Goal: Task Accomplishment & Management: Complete application form

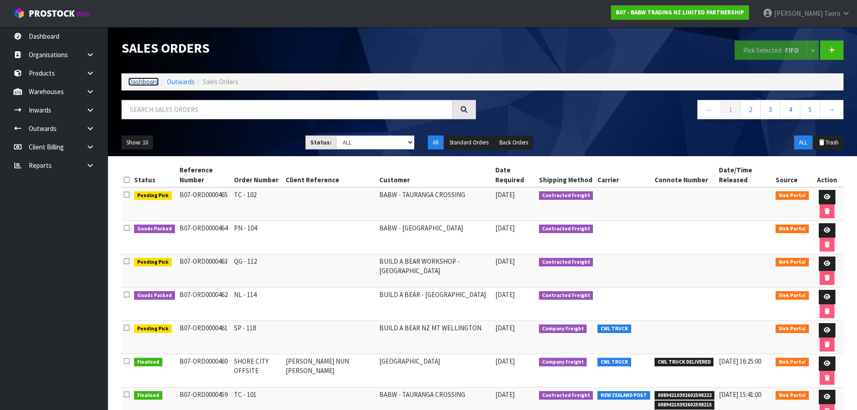
click at [143, 80] on link "Dashboard" at bounding box center [143, 81] width 31 height 9
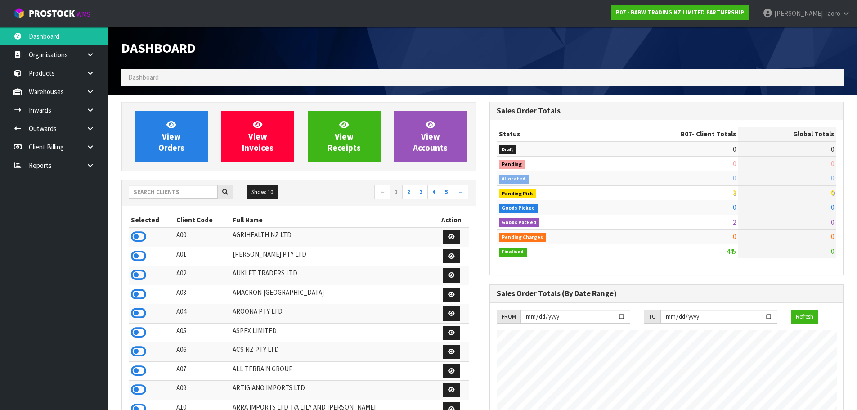
scroll to position [681, 367]
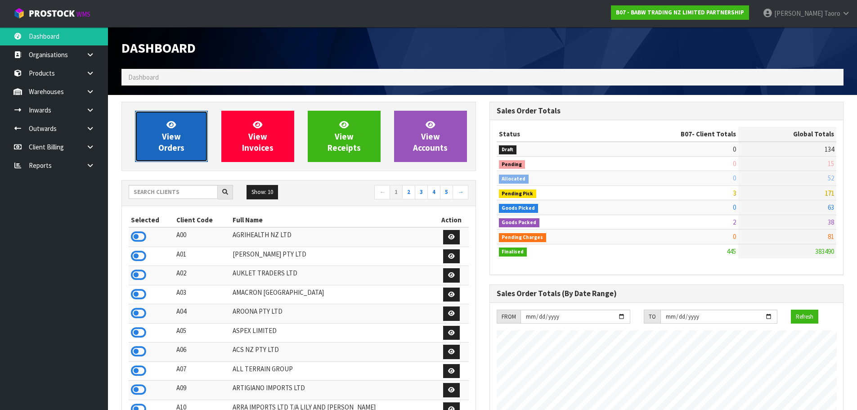
click at [167, 132] on span "View Orders" at bounding box center [171, 136] width 26 height 34
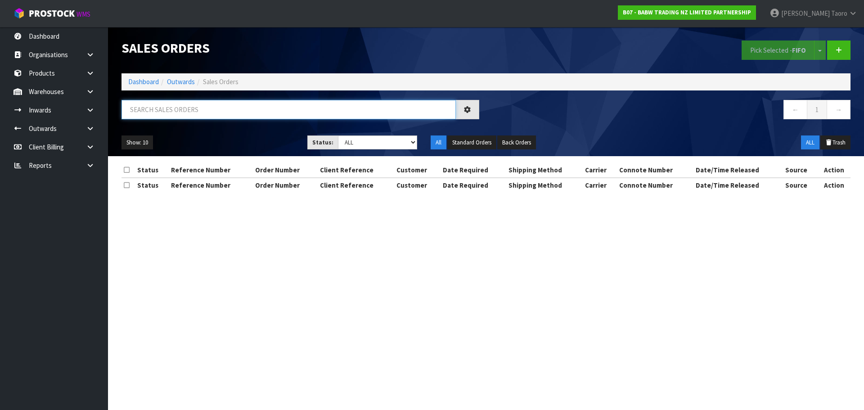
click at [183, 109] on input "text" at bounding box center [288, 109] width 334 height 19
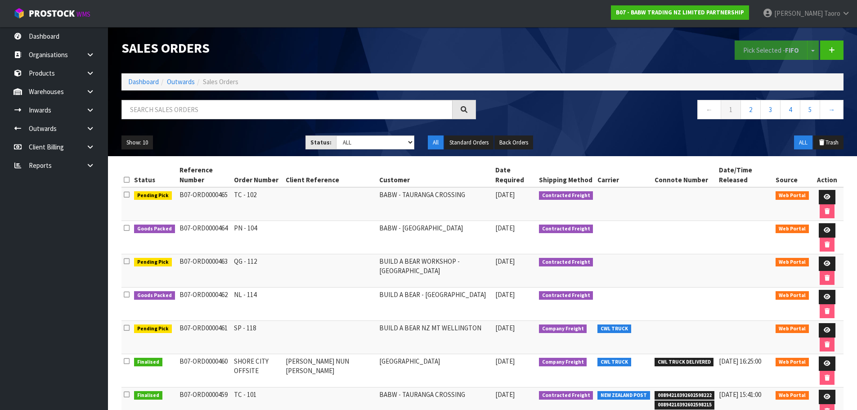
click at [209, 96] on div "Sales Orders Pick Selected - FIFO Split button! FIFO - First In First Out FEFO …" at bounding box center [482, 91] width 735 height 129
click at [218, 110] on input "text" at bounding box center [286, 109] width 331 height 19
type input "JOB-0414914"
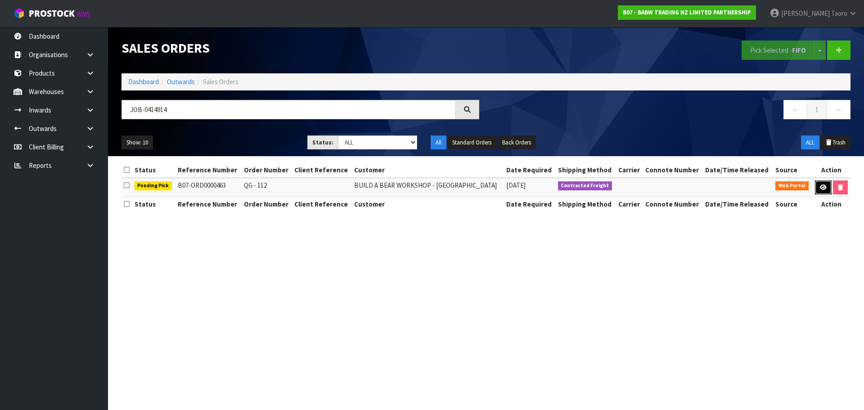
click at [817, 187] on link at bounding box center [822, 187] width 17 height 14
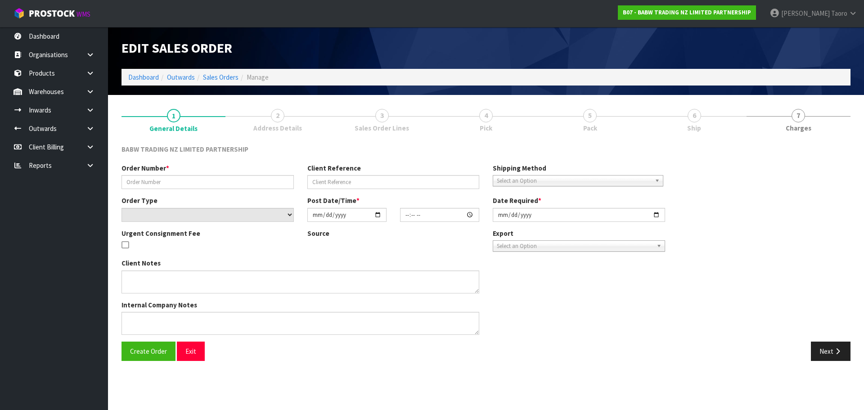
type input "QG - 112"
select select "number:0"
type input "[DATE]"
type input "15:37:00.000"
type input "[DATE]"
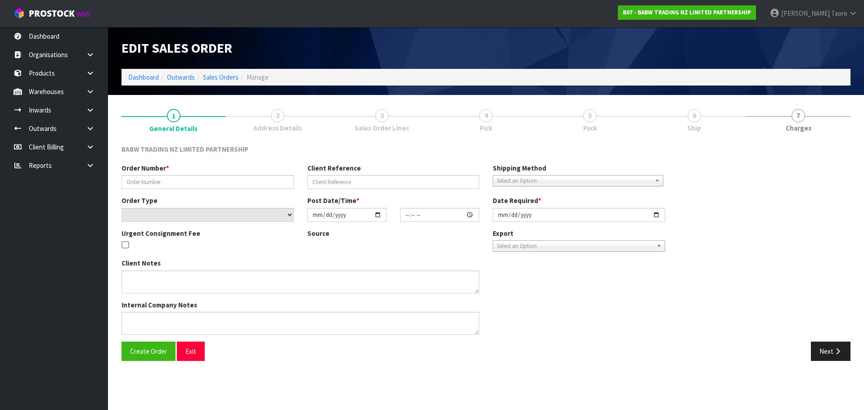
type textarea "DELIVER BETWEEN 8AM AND 8.30AM CALL - [PERSON_NAME] ON [PHONE_NUMBER] AFTERNOON…"
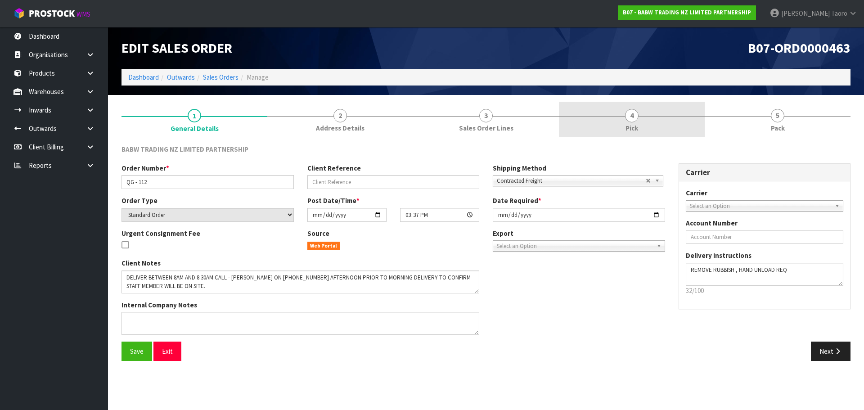
click at [658, 131] on link "4 Pick" at bounding box center [632, 120] width 146 height 36
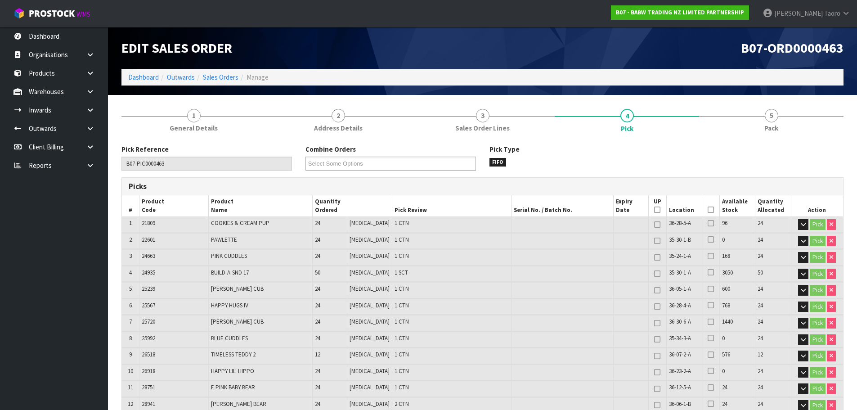
click at [707, 210] on icon at bounding box center [710, 210] width 6 height 0
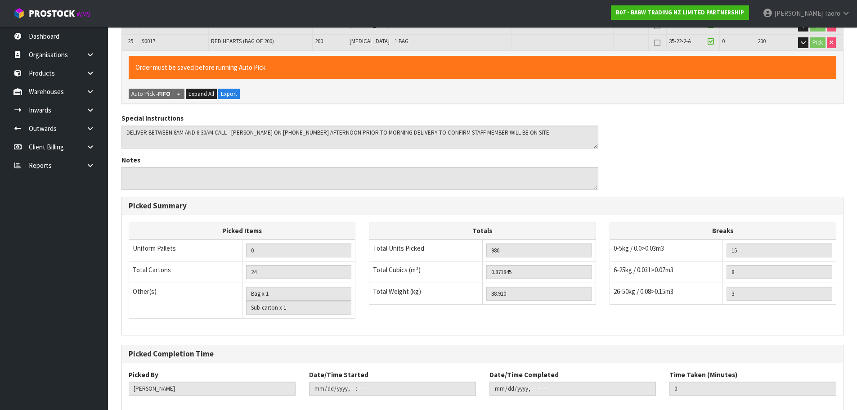
scroll to position [625, 0]
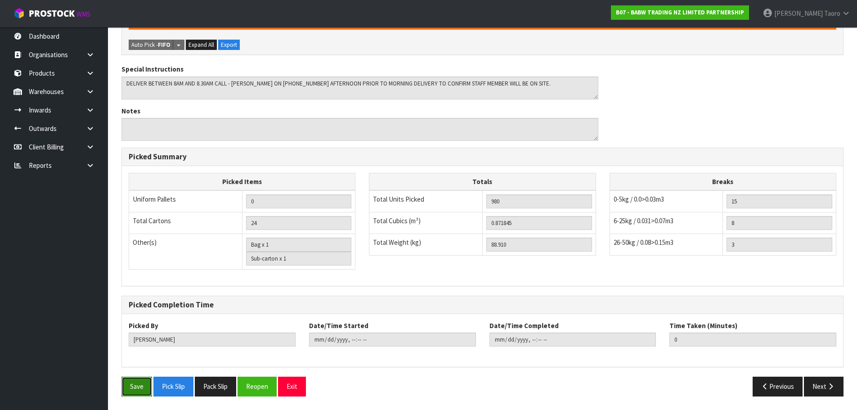
click at [137, 387] on button "Save" at bounding box center [136, 385] width 31 height 19
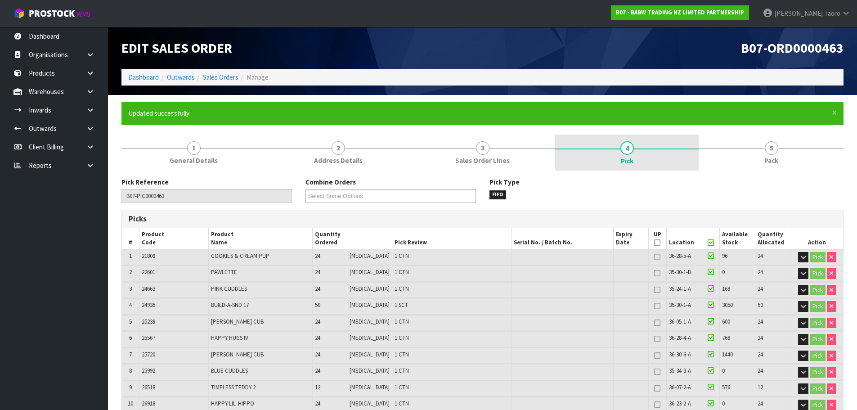
type input "[PERSON_NAME]"
type input "[DATE]T11:49:46"
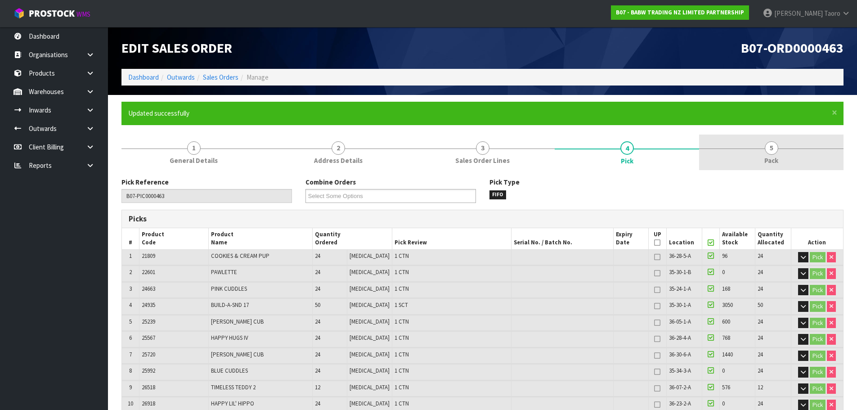
click at [756, 150] on link "5 Pack" at bounding box center [771, 152] width 144 height 36
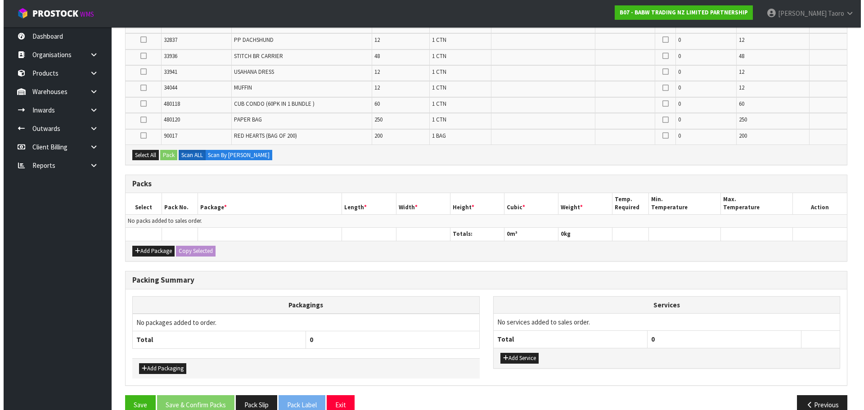
scroll to position [513, 0]
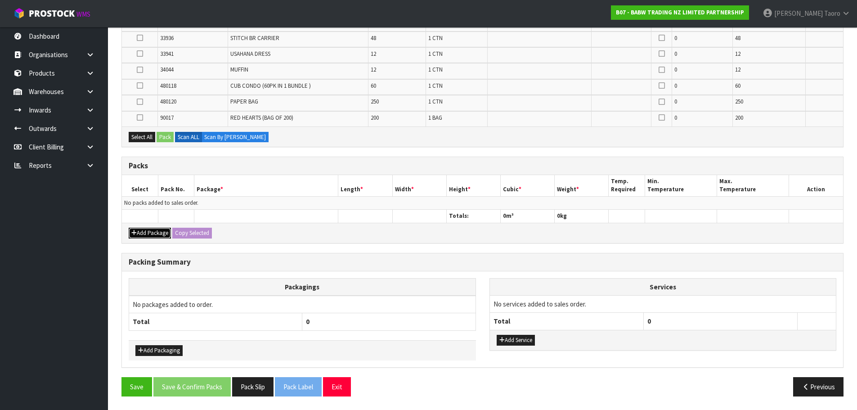
click at [144, 228] on button "Add Package" at bounding box center [150, 233] width 42 height 11
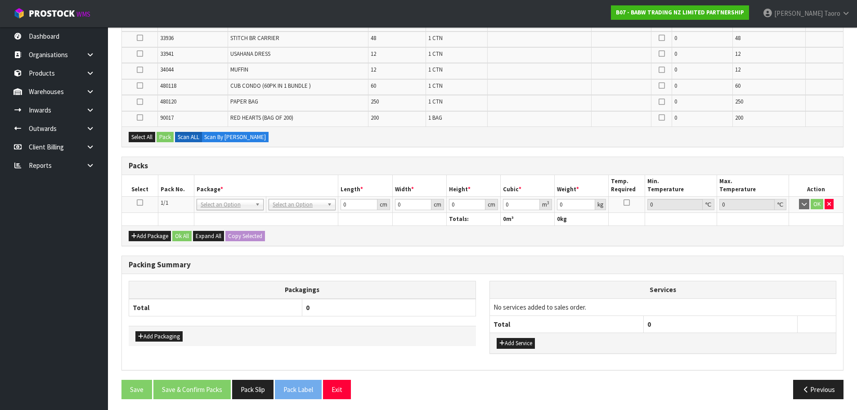
drag, startPoint x: 140, startPoint y: 203, endPoint x: 141, endPoint y: 179, distance: 23.9
click at [140, 202] on icon at bounding box center [140, 202] width 6 height 0
drag, startPoint x: 143, startPoint y: 137, endPoint x: 166, endPoint y: 135, distance: 23.0
click at [143, 138] on button "Select All" at bounding box center [142, 137] width 27 height 11
click at [169, 135] on button "Pack" at bounding box center [165, 137] width 17 height 11
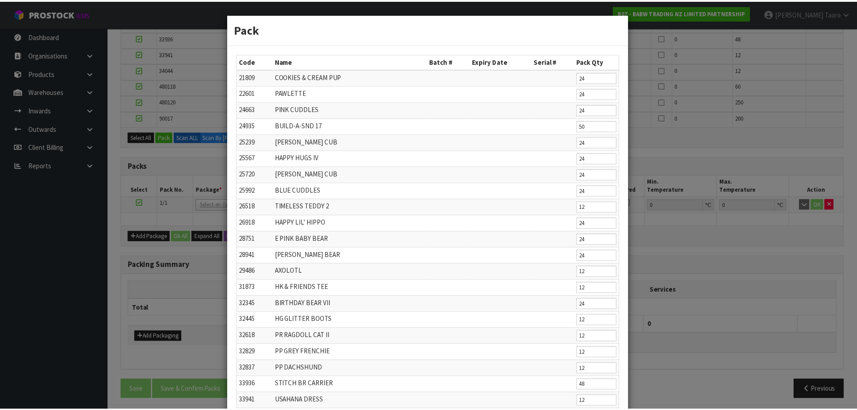
scroll to position [143, 0]
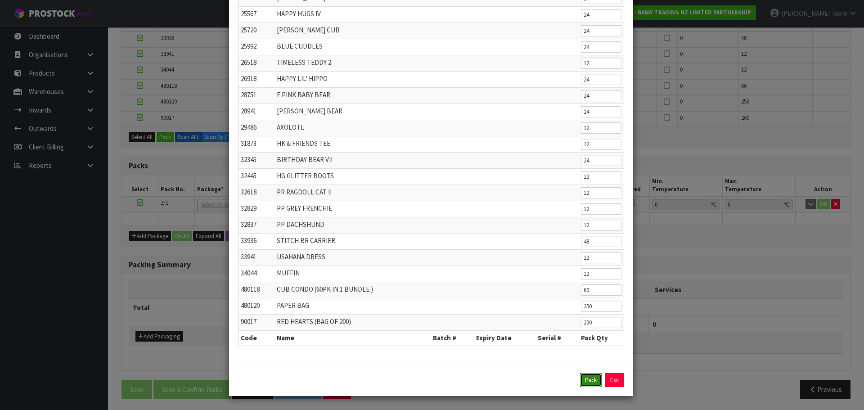
click at [587, 376] on button "Pack" at bounding box center [591, 380] width 22 height 14
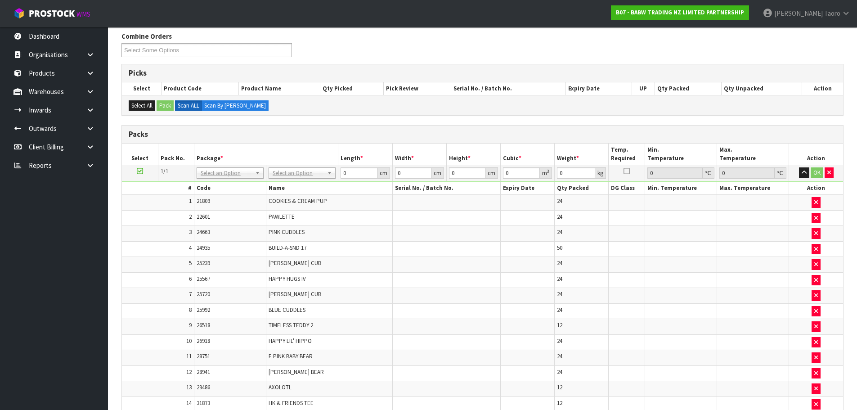
scroll to position [63, 0]
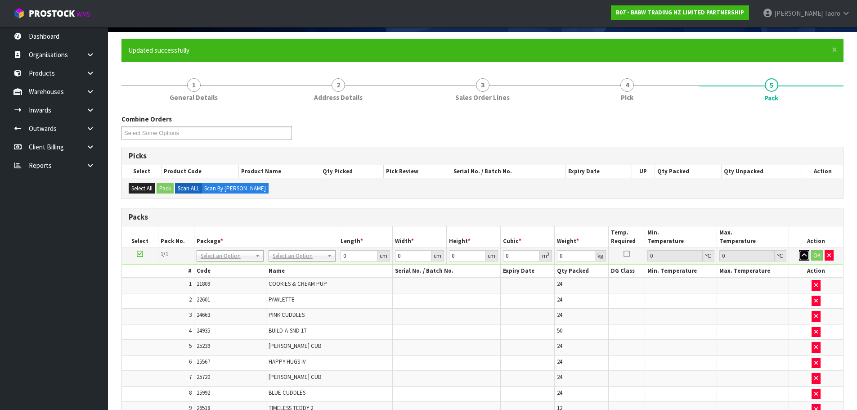
click at [805, 251] on button "button" at bounding box center [804, 255] width 10 height 11
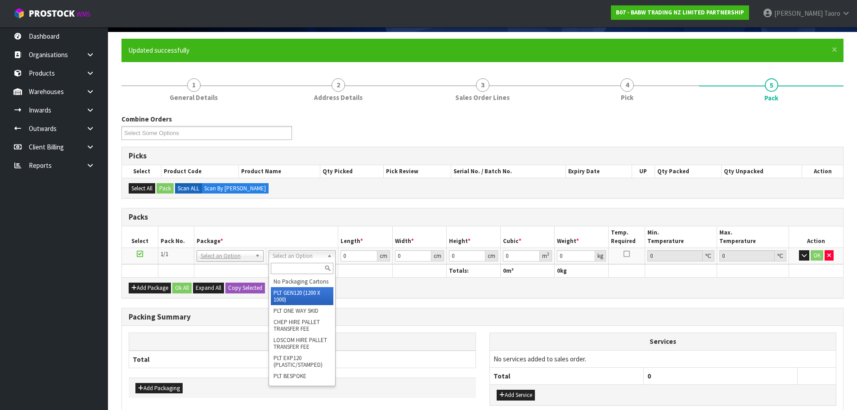
type input "120"
type input "100"
type input "88.91"
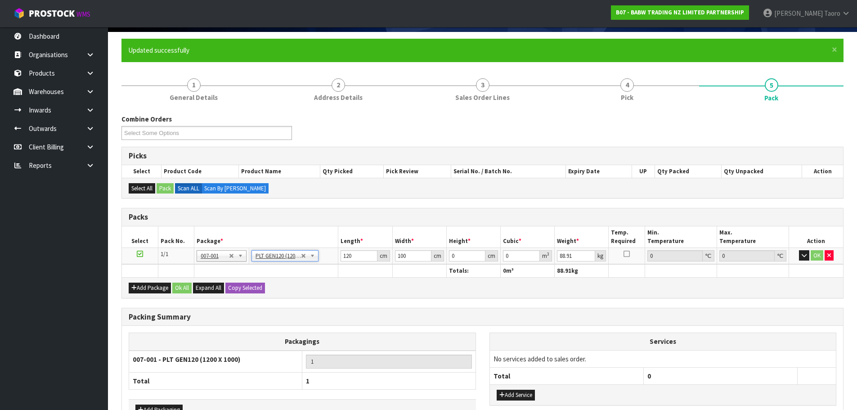
click at [466, 241] on th "Height *" at bounding box center [473, 236] width 54 height 21
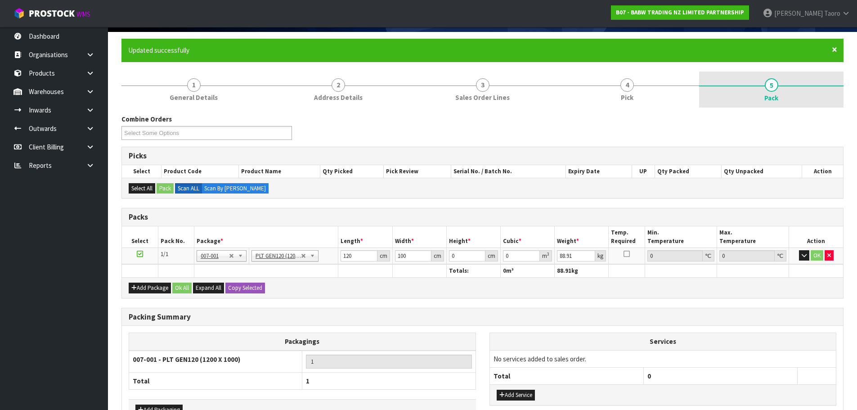
click at [834, 48] on span "×" at bounding box center [834, 49] width 5 height 13
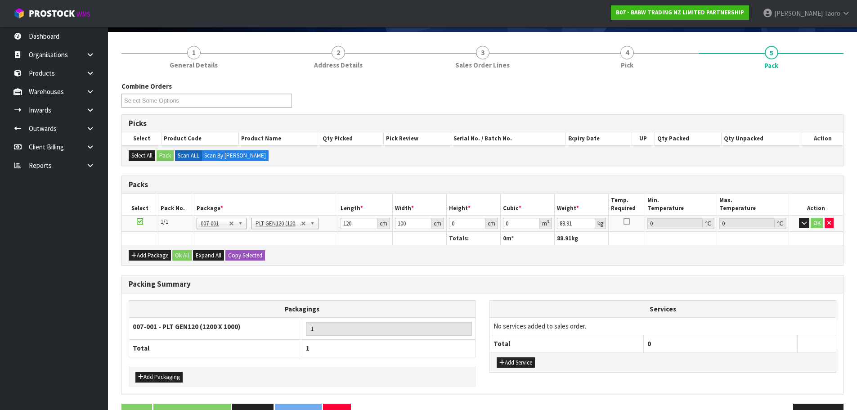
click at [750, 103] on div "Combine Orders B07-ORD0000461 B07-ORD0000462 B07-ORD0000463 B07-ORD0000464 B07-…" at bounding box center [482, 97] width 735 height 32
click at [349, 226] on input "120" at bounding box center [358, 223] width 36 height 11
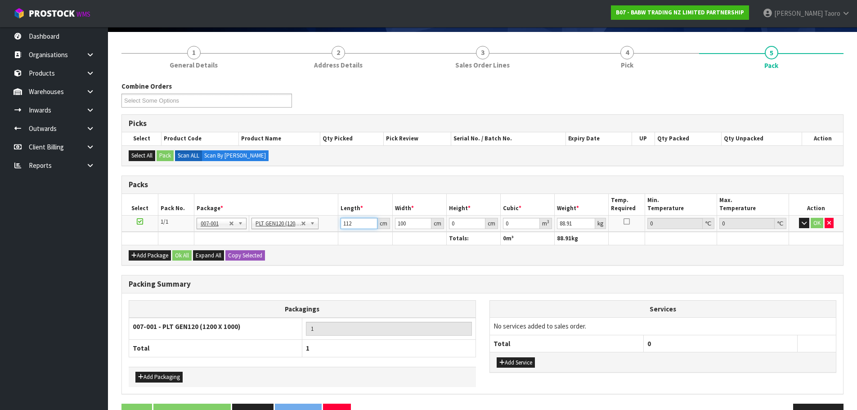
type input "112"
type input "109"
type input "1"
type input "0.012208"
type input "11"
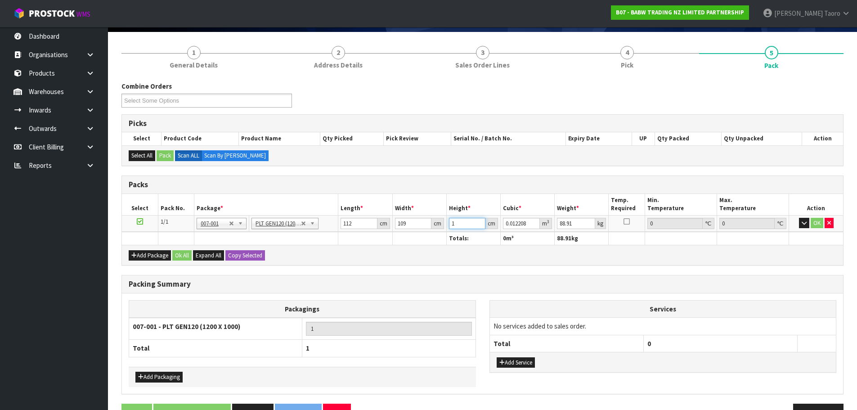
type input "0.134288"
type input "115"
type input "1.40392"
type input "115"
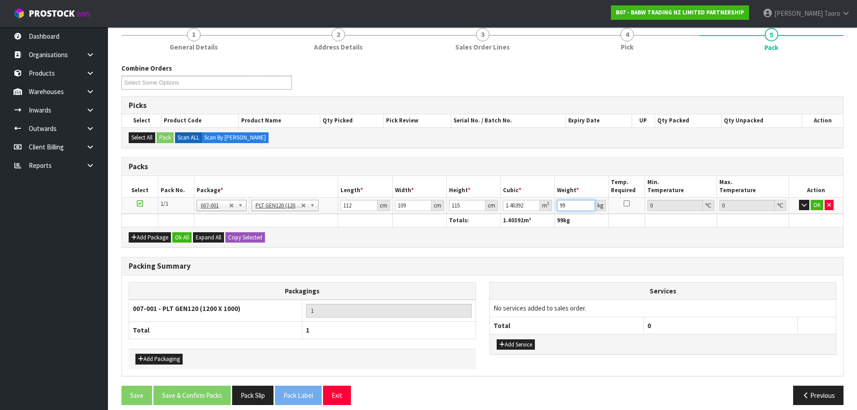
scroll to position [89, 0]
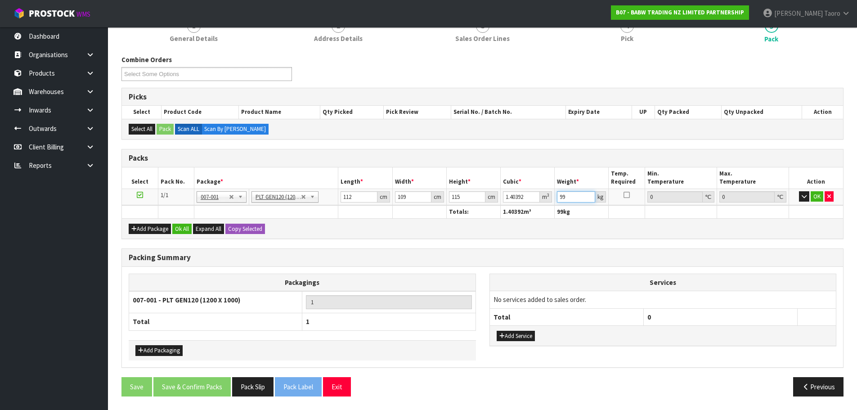
type input "99"
click at [170, 348] on button "Add Packaging" at bounding box center [158, 350] width 47 height 11
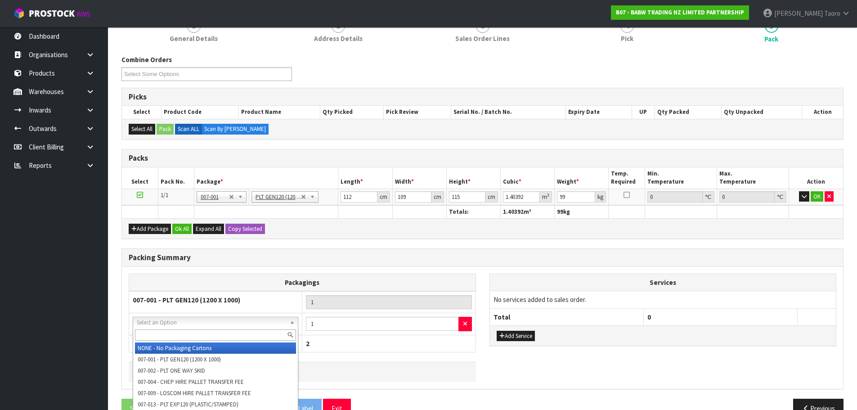
click at [183, 333] on input "text" at bounding box center [215, 334] width 161 height 11
type input "OC"
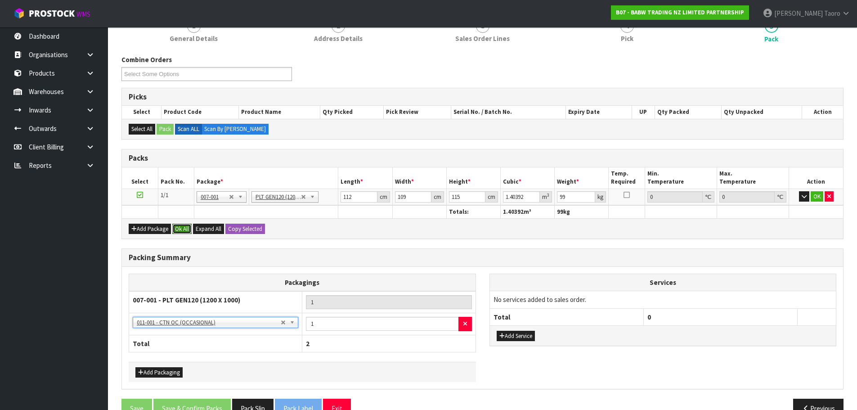
click at [187, 229] on button "Ok All" at bounding box center [181, 229] width 19 height 11
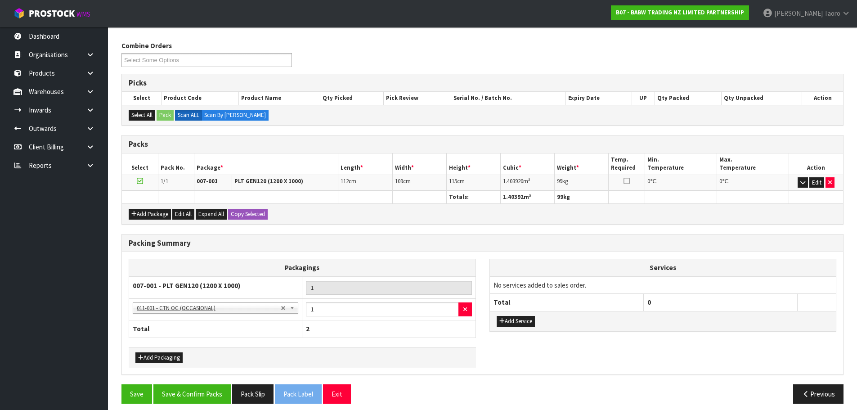
scroll to position [111, 0]
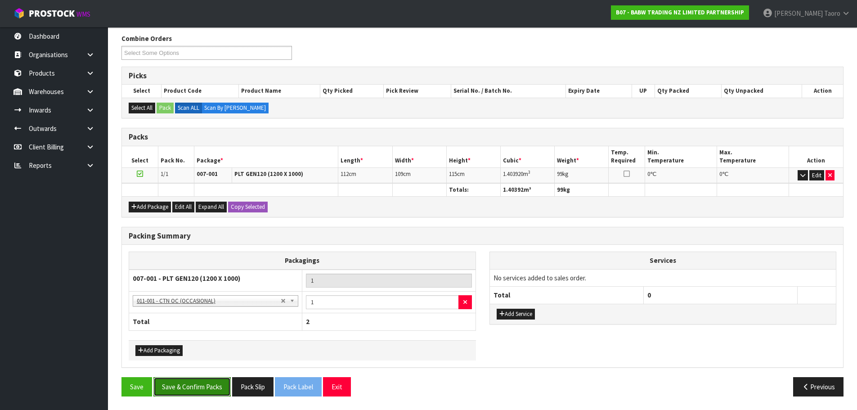
click at [215, 387] on button "Save & Confirm Packs" at bounding box center [191, 386] width 77 height 19
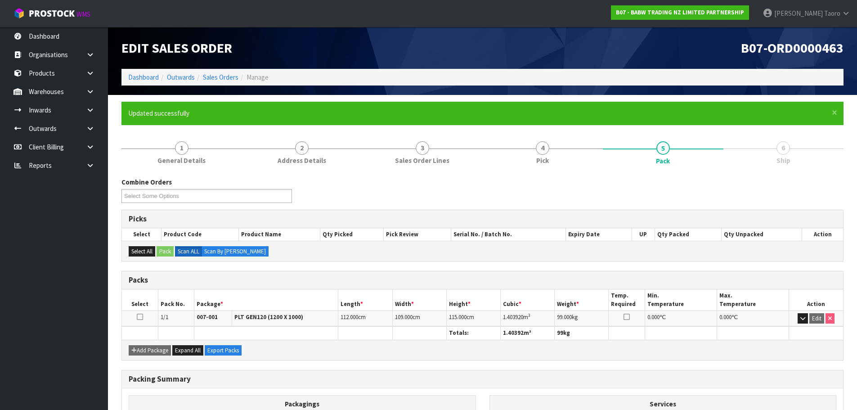
scroll to position [123, 0]
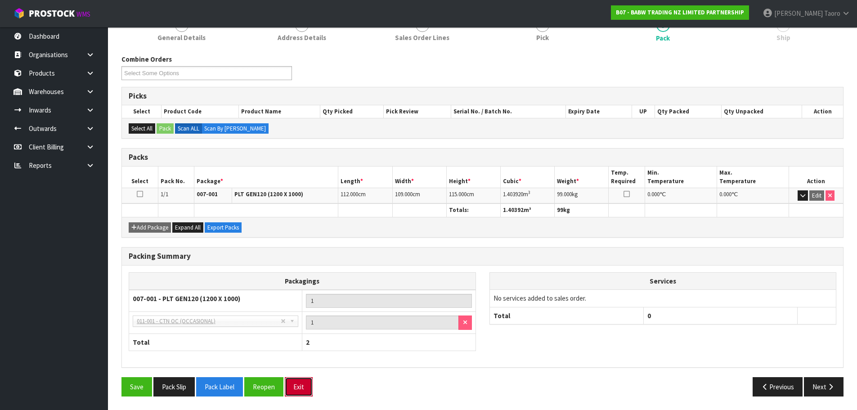
click at [309, 388] on button "Exit" at bounding box center [299, 386] width 28 height 19
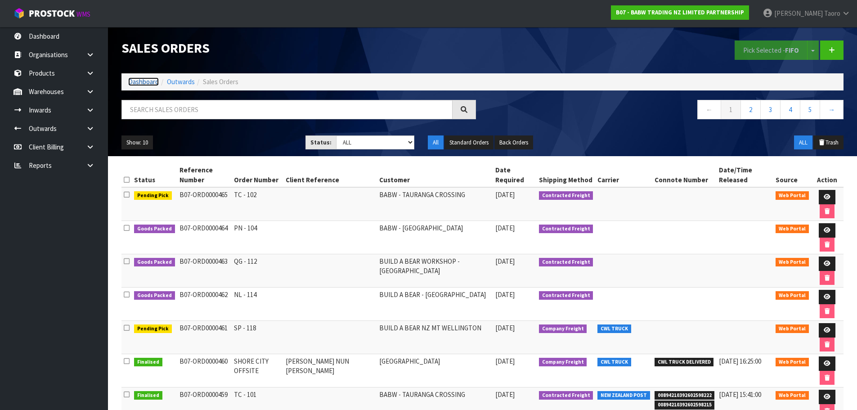
click at [149, 81] on link "Dashboard" at bounding box center [143, 81] width 31 height 9
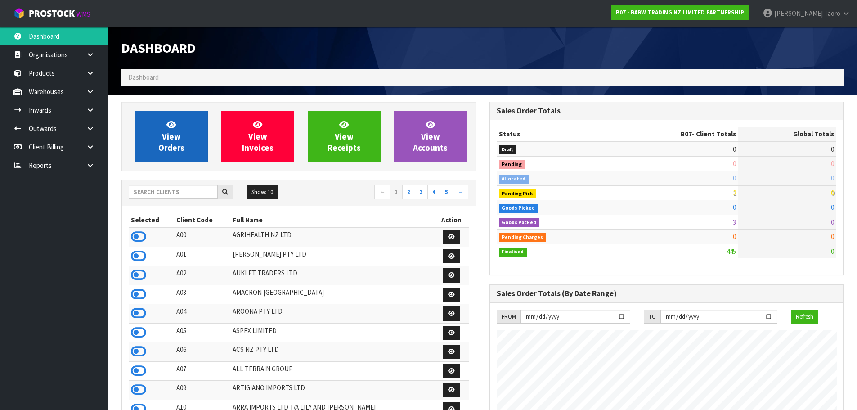
scroll to position [681, 367]
click at [162, 132] on span "View Orders" at bounding box center [171, 136] width 26 height 34
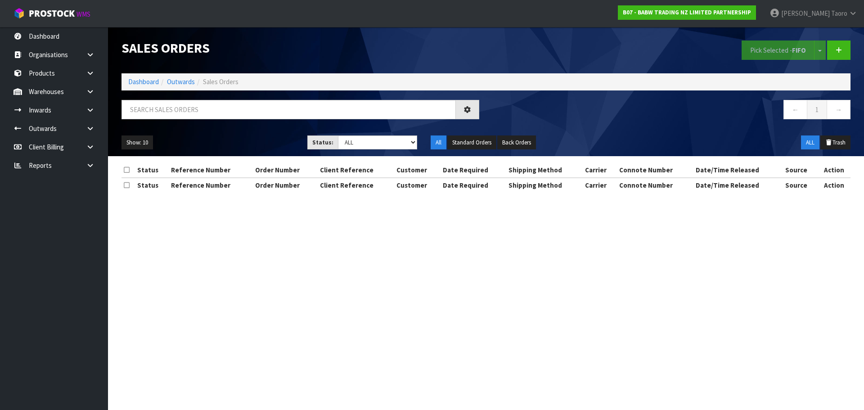
click at [222, 62] on div "Sales Orders" at bounding box center [300, 48] width 371 height 42
